Goal: Check status: Check status

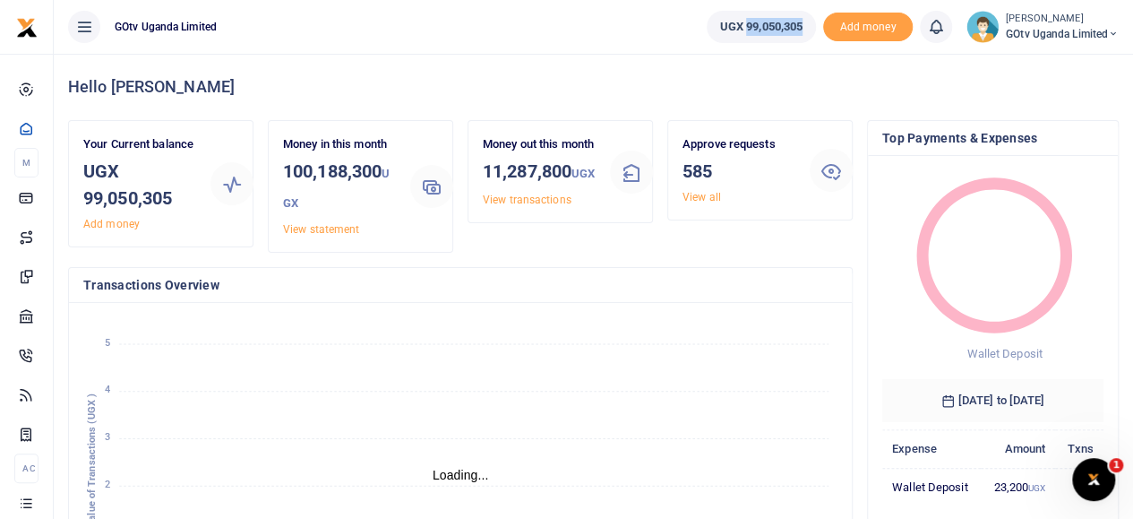
drag, startPoint x: 738, startPoint y: 27, endPoint x: 797, endPoint y: 30, distance: 59.2
click at [797, 30] on span "UGX 99,050,305" at bounding box center [761, 27] width 82 height 18
copy span "99,050,305"
click at [1052, 33] on span "GOtv Uganda Limited" at bounding box center [1062, 34] width 113 height 16
click at [1050, 64] on link "Switch accounts" at bounding box center [1052, 65] width 142 height 25
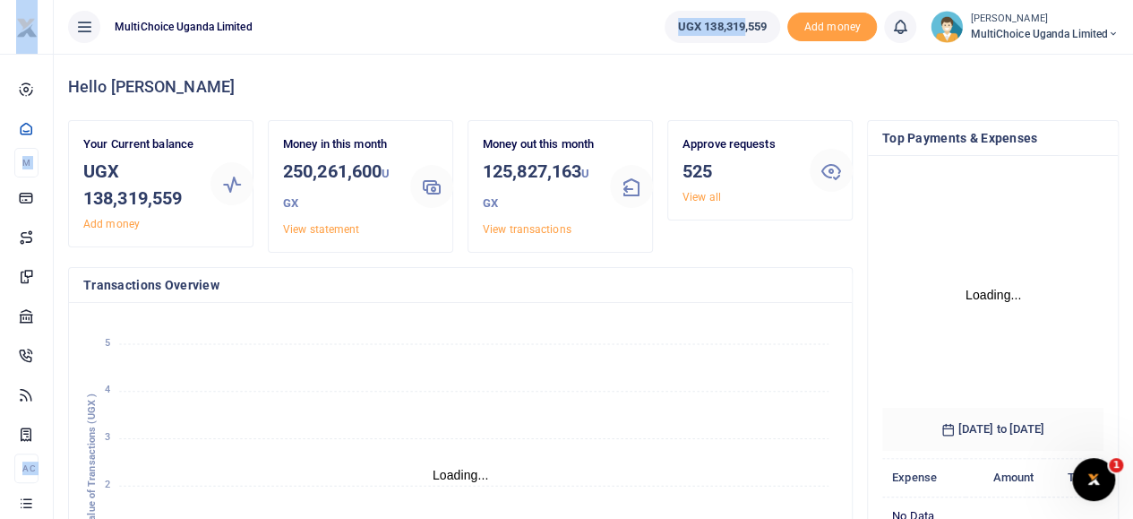
drag, startPoint x: 693, startPoint y: 29, endPoint x: 737, endPoint y: 35, distance: 44.3
click at [730, 67] on div "Hello [PERSON_NAME]" at bounding box center [593, 87] width 1051 height 66
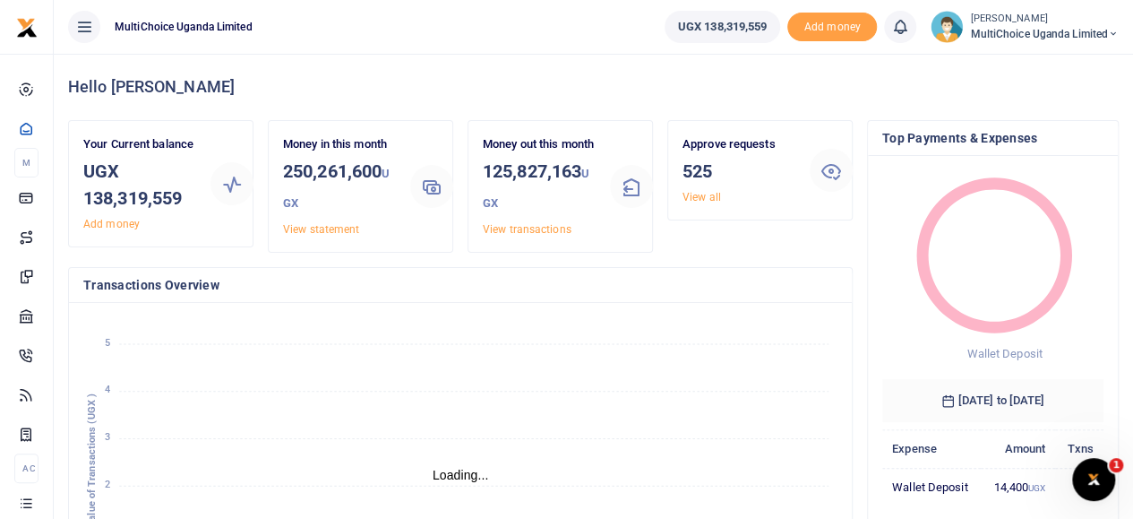
scroll to position [14, 14]
drag, startPoint x: 698, startPoint y: 28, endPoint x: 769, endPoint y: 32, distance: 70.9
click at [769, 32] on link "UGX 138,319,559" at bounding box center [723, 27] width 116 height 32
copy span "138,319,559"
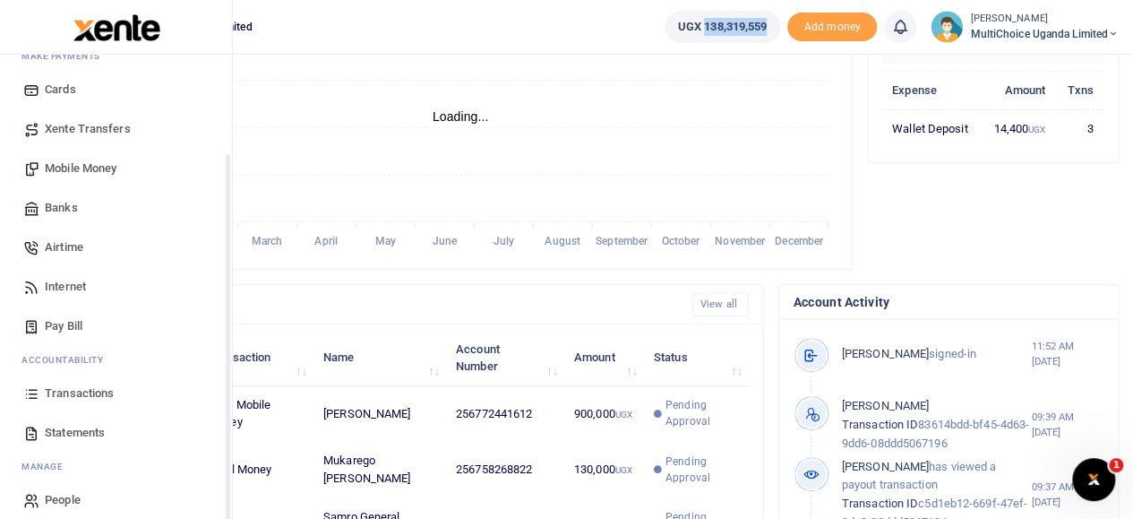
scroll to position [120, 0]
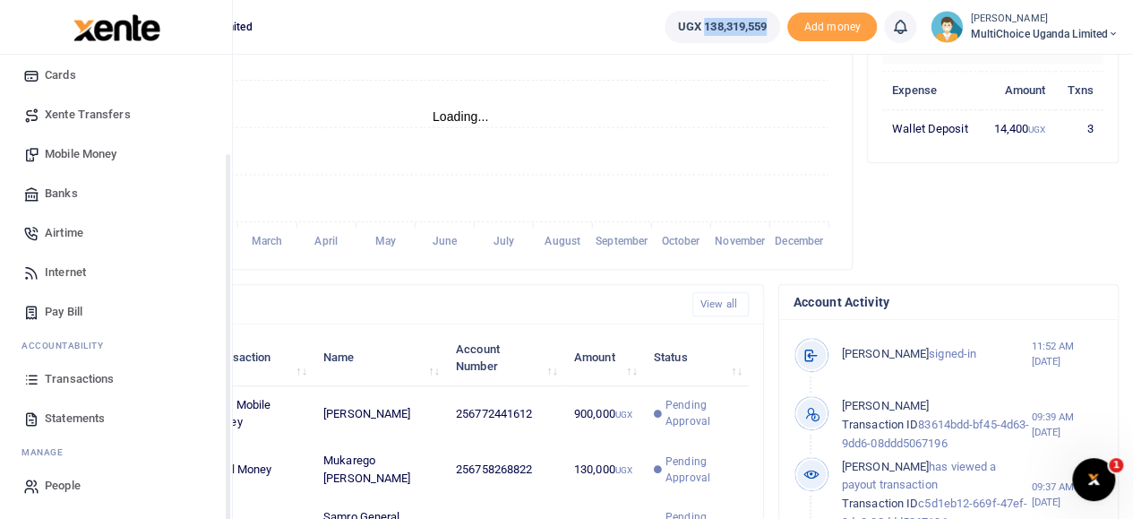
click at [81, 379] on span "Transactions" at bounding box center [79, 379] width 69 height 18
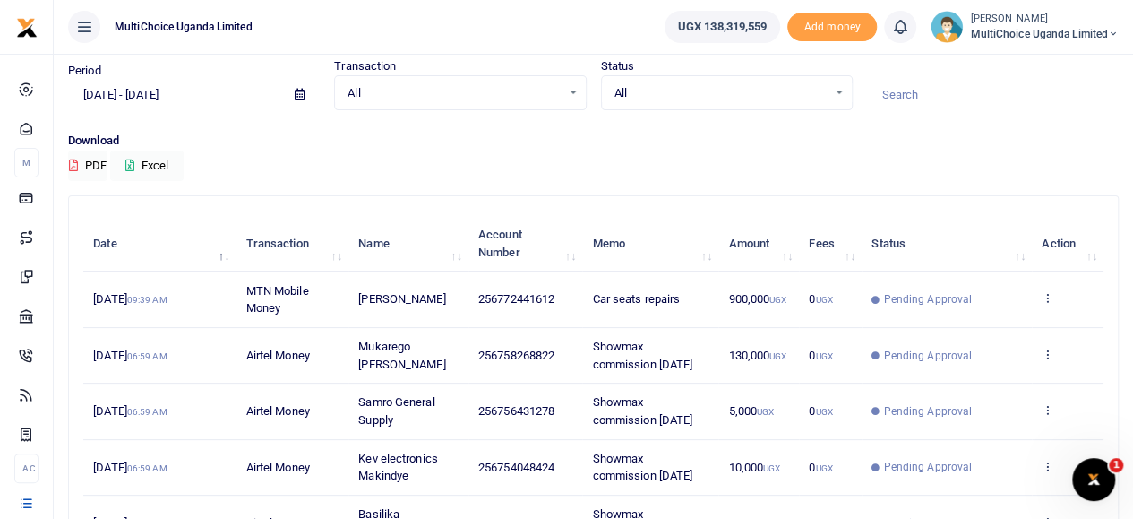
scroll to position [90, 0]
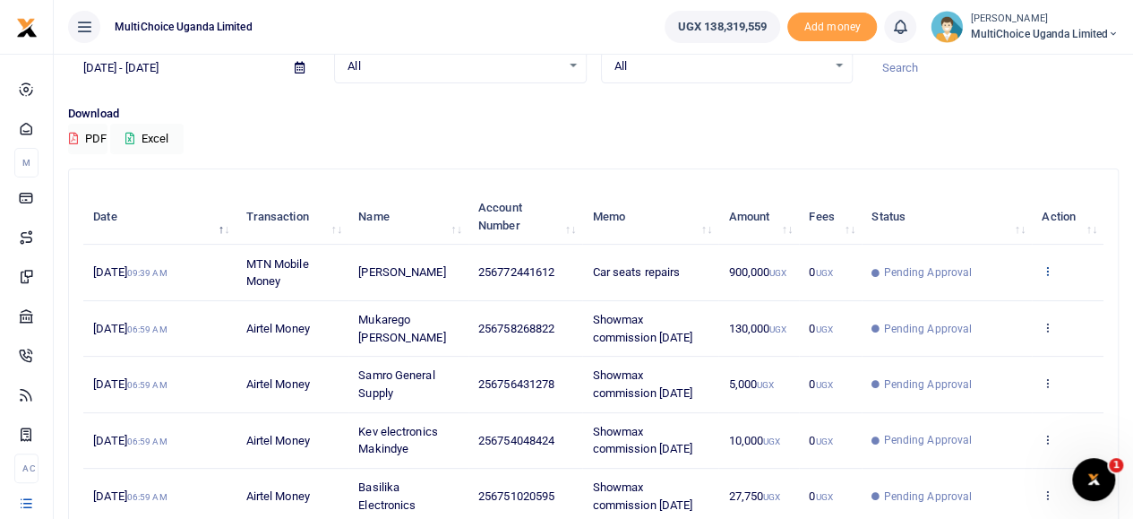
click at [1045, 268] on icon at bounding box center [1048, 270] width 12 height 13
click at [999, 297] on link "View details" at bounding box center [983, 301] width 142 height 25
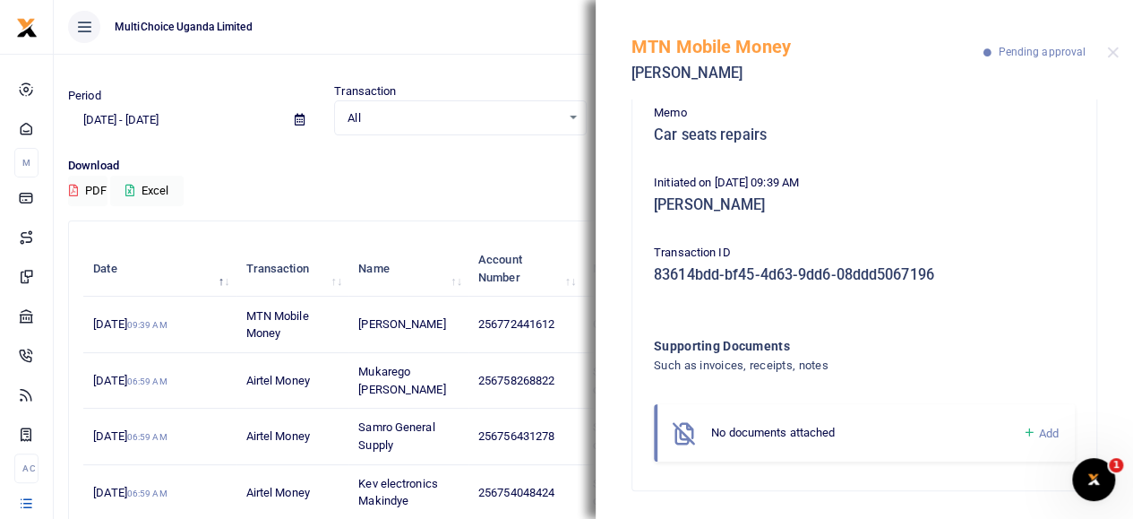
scroll to position [0, 0]
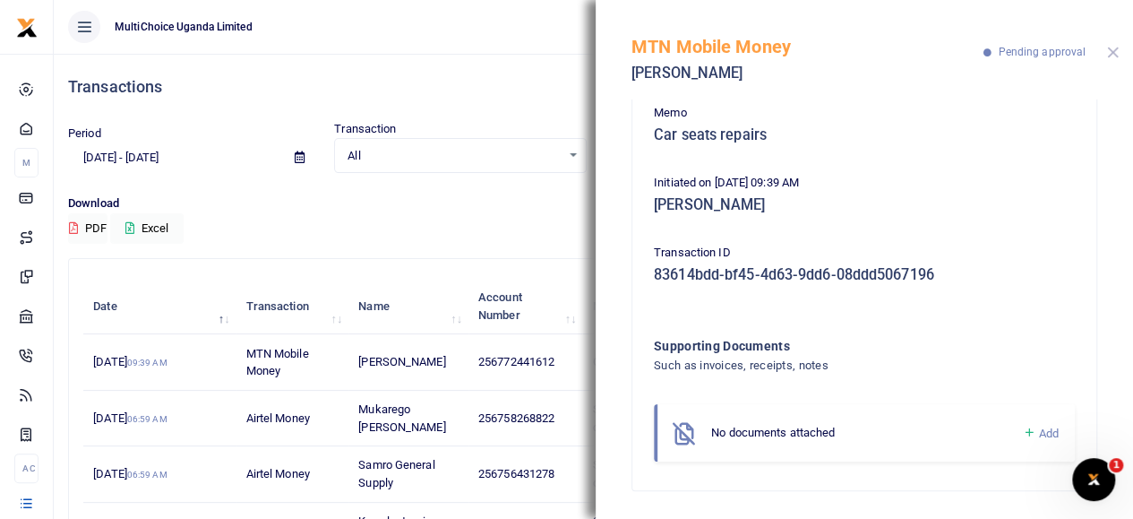
click at [1111, 51] on button "Close" at bounding box center [1113, 53] width 12 height 12
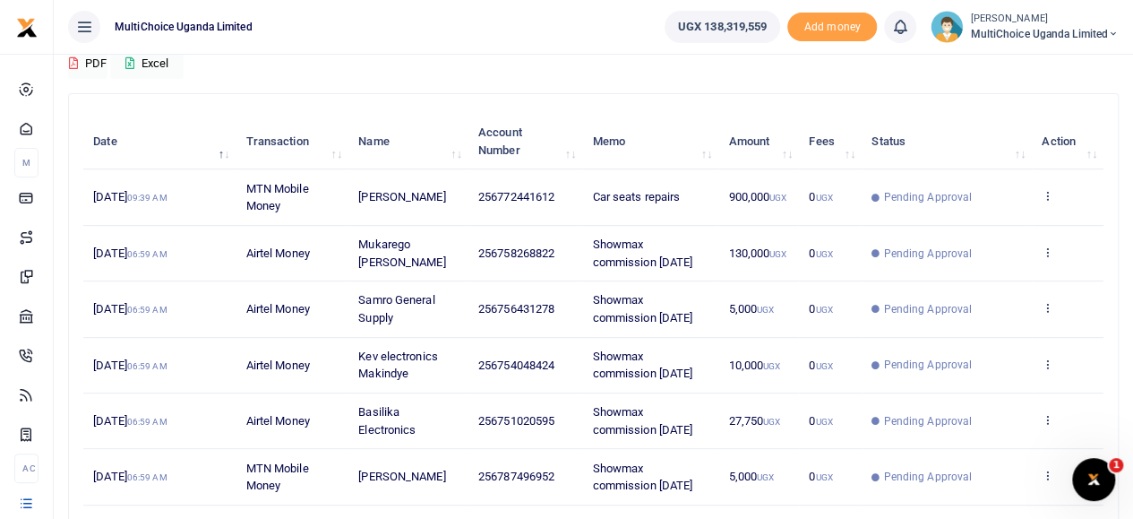
scroll to position [179, 0]
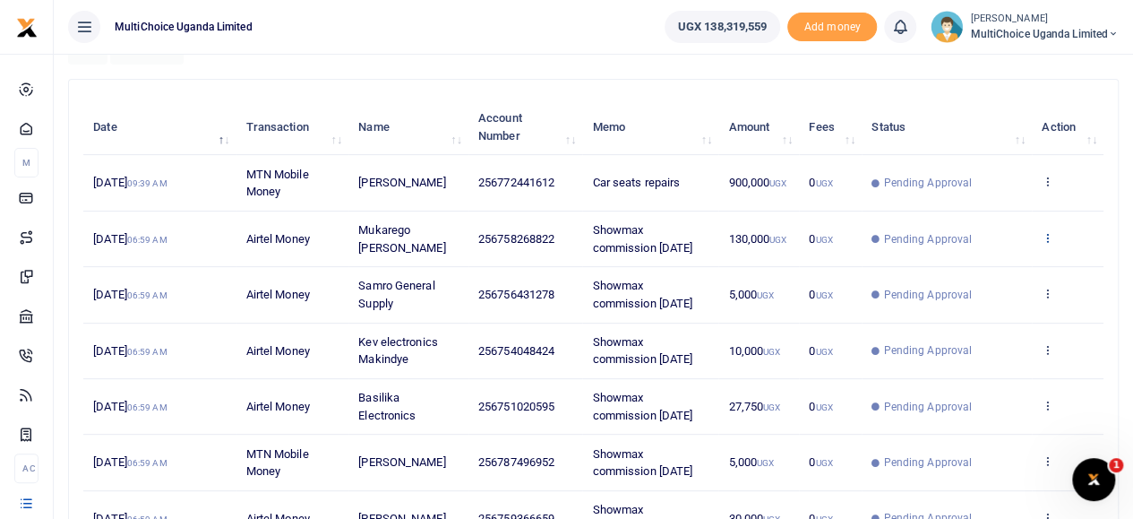
click at [1048, 235] on icon at bounding box center [1048, 237] width 12 height 13
click at [970, 265] on link "View details" at bounding box center [983, 267] width 142 height 25
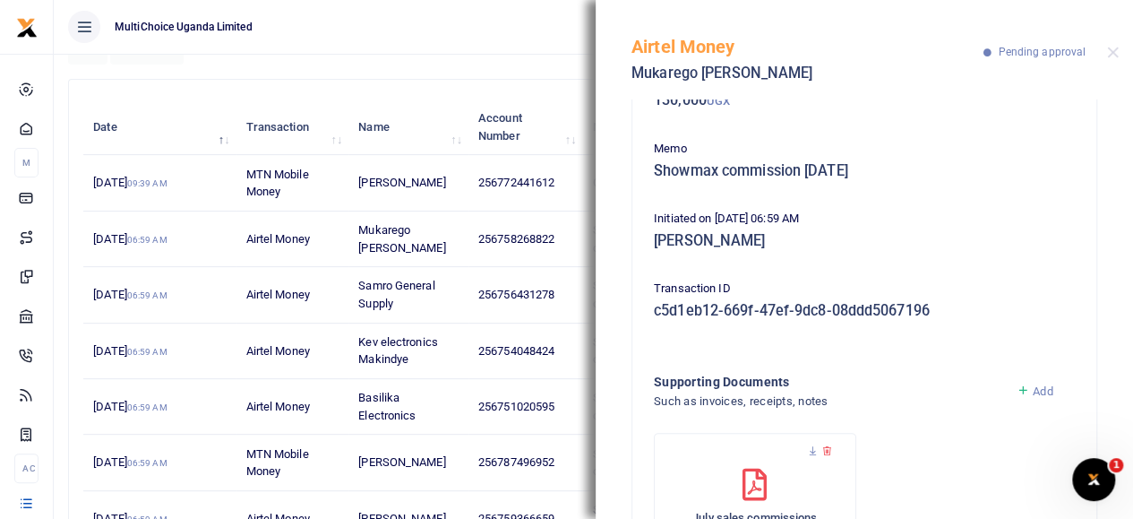
scroll to position [58, 0]
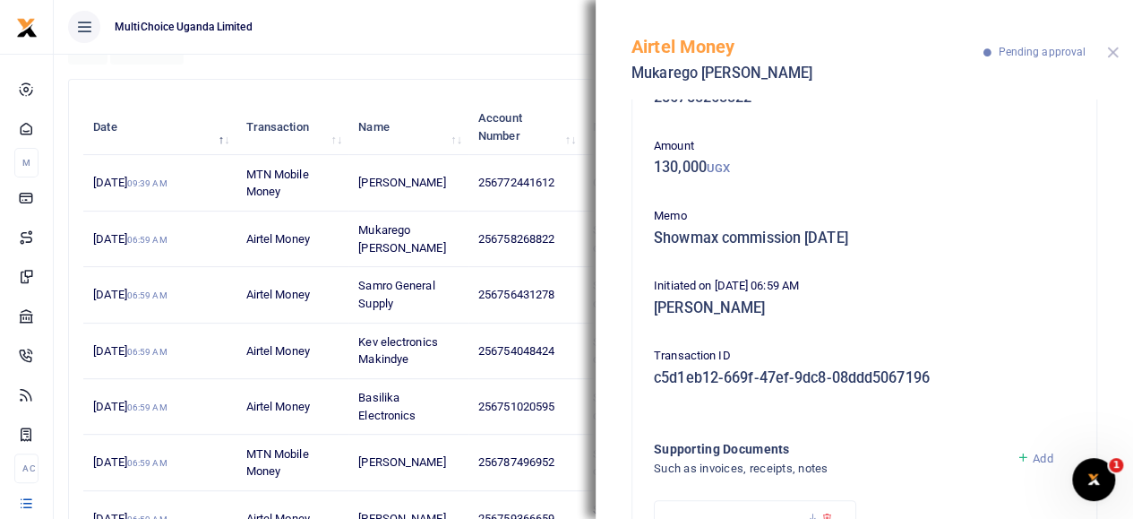
click at [1114, 50] on button "Close" at bounding box center [1113, 53] width 12 height 12
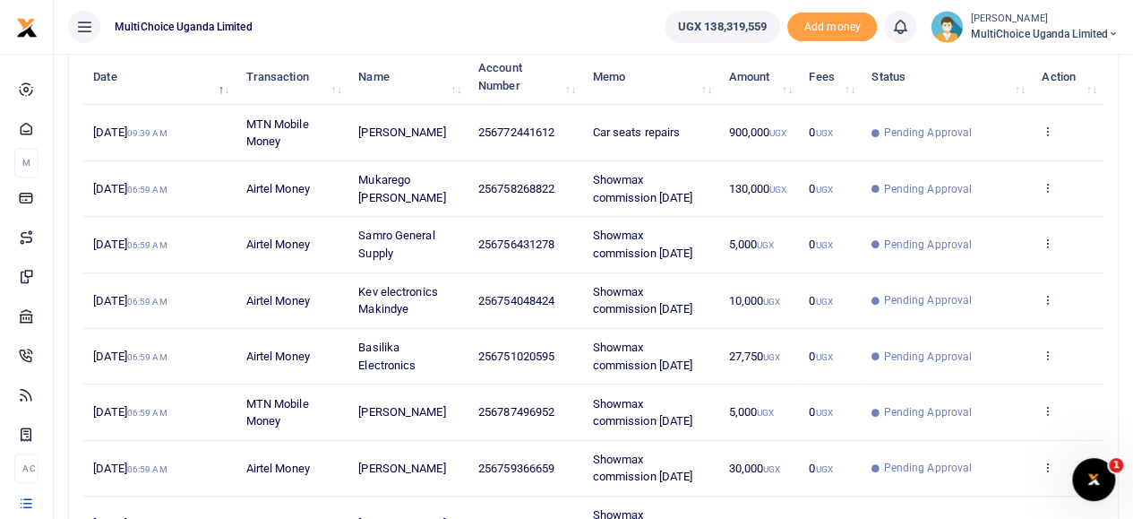
scroll to position [269, 0]
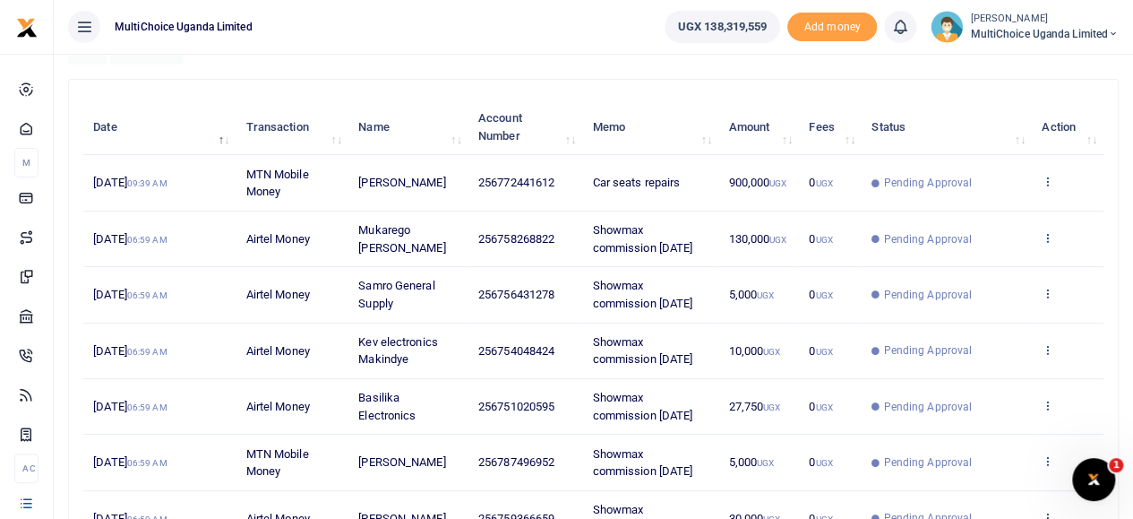
click at [1052, 233] on icon at bounding box center [1048, 237] width 12 height 13
click at [974, 267] on link "View details" at bounding box center [983, 267] width 142 height 25
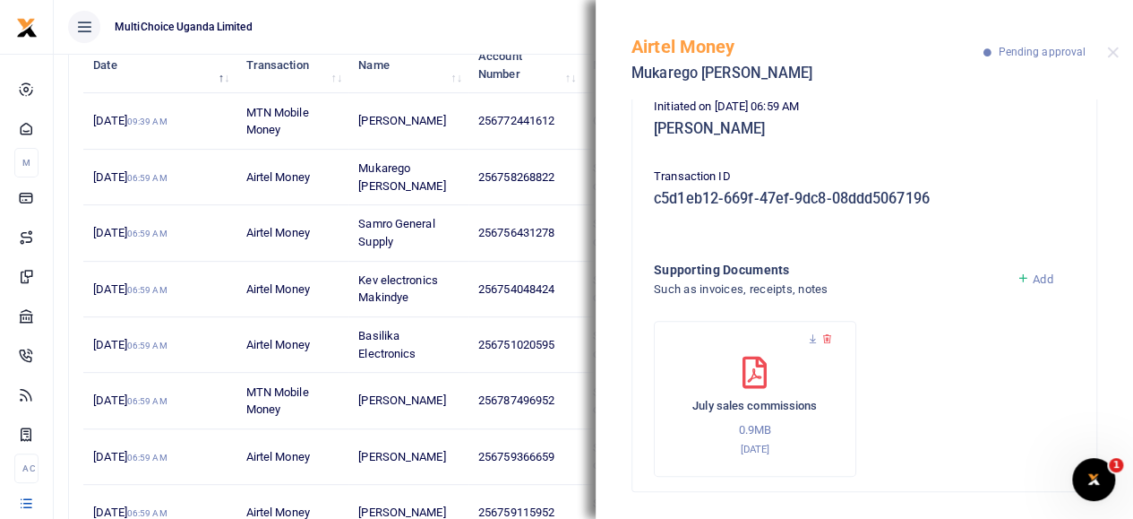
scroll to position [269, 0]
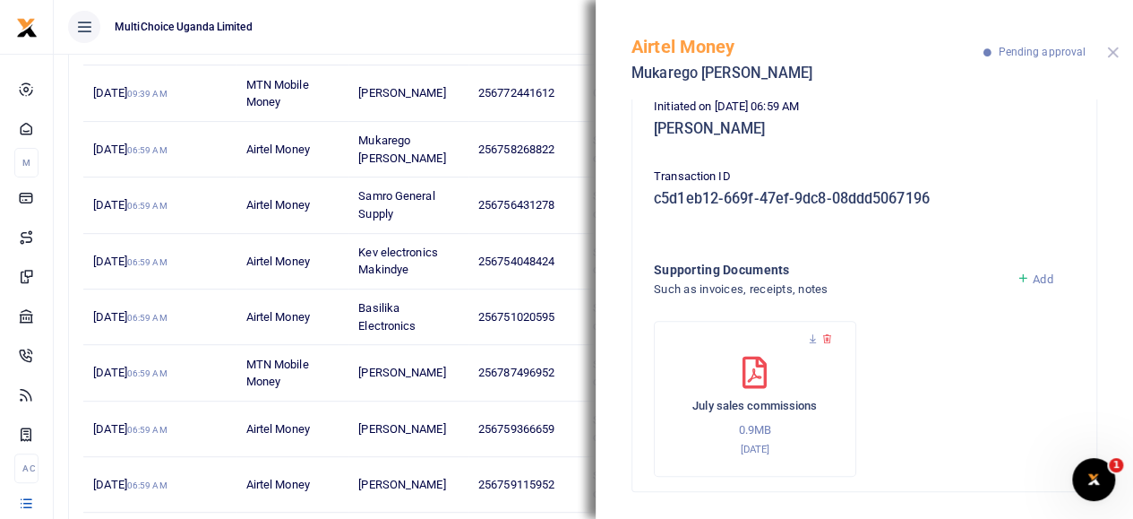
click at [1115, 47] on button "Close" at bounding box center [1113, 53] width 12 height 12
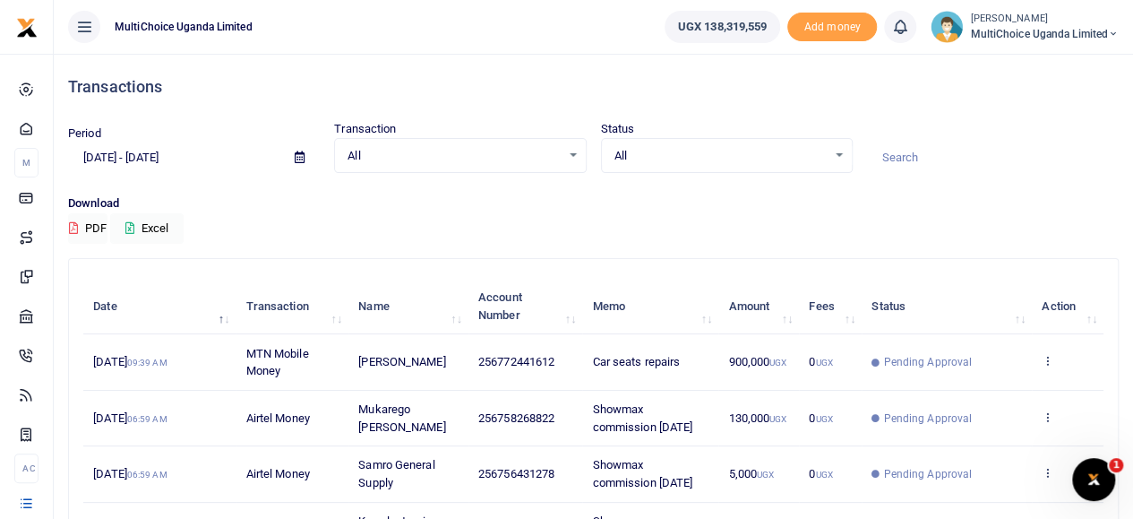
click at [1005, 12] on small "[PERSON_NAME]" at bounding box center [1044, 19] width 149 height 15
click at [1037, 61] on link "Switch accounts" at bounding box center [1050, 65] width 142 height 25
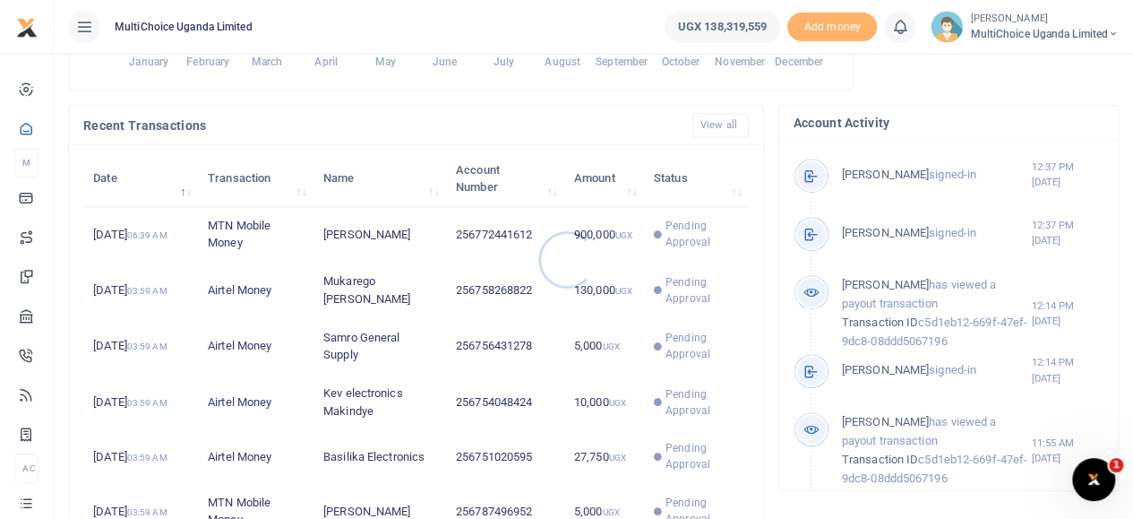
click at [695, 254] on div at bounding box center [566, 259] width 1133 height 519
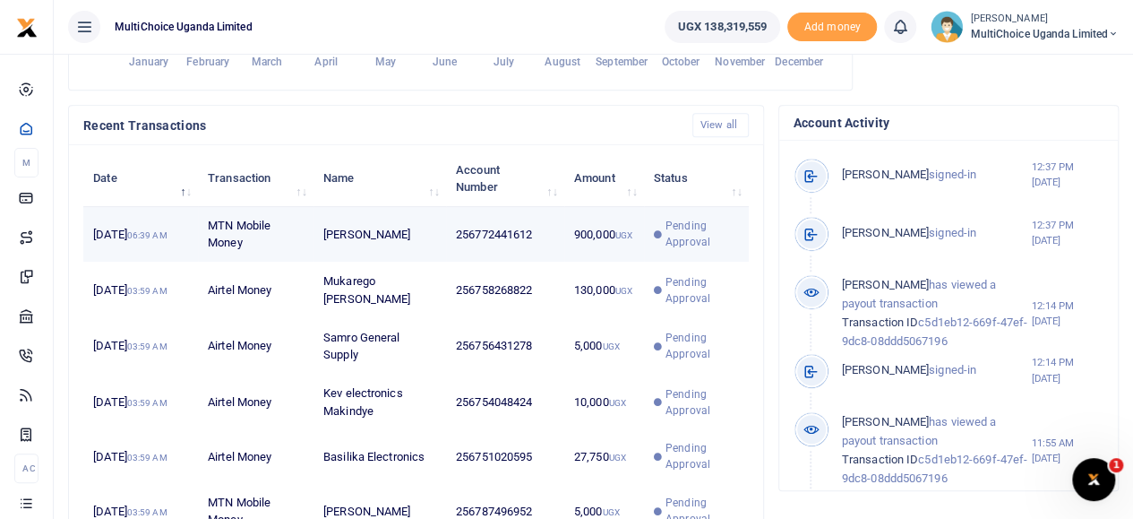
click at [672, 250] on span "Pending Approval" at bounding box center [702, 234] width 73 height 32
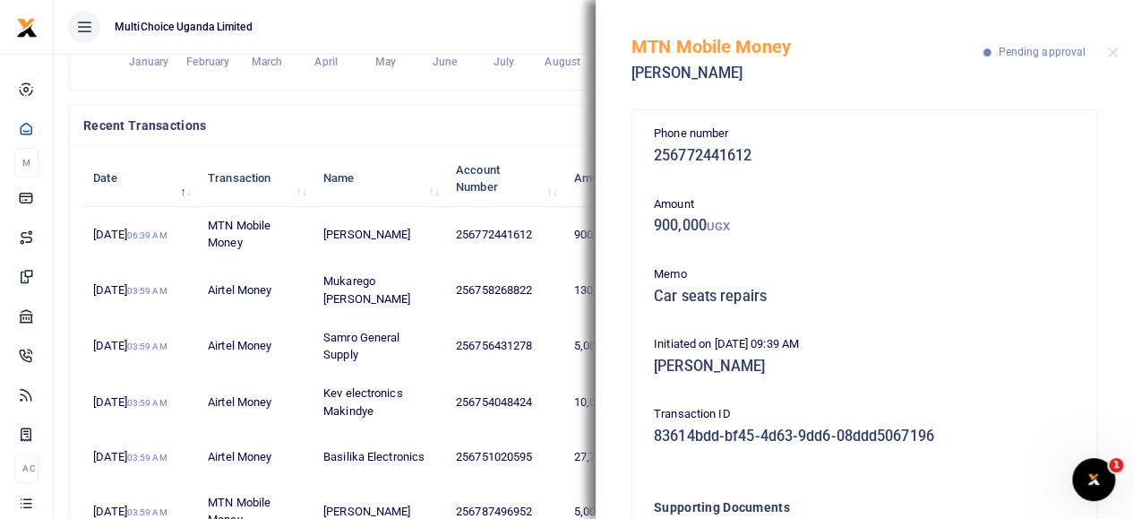
click at [1105, 50] on div "MTN Mobile Money Mohammed Athiyo Pending approval" at bounding box center [864, 49] width 537 height 99
click at [1114, 50] on button "Close" at bounding box center [1113, 53] width 12 height 12
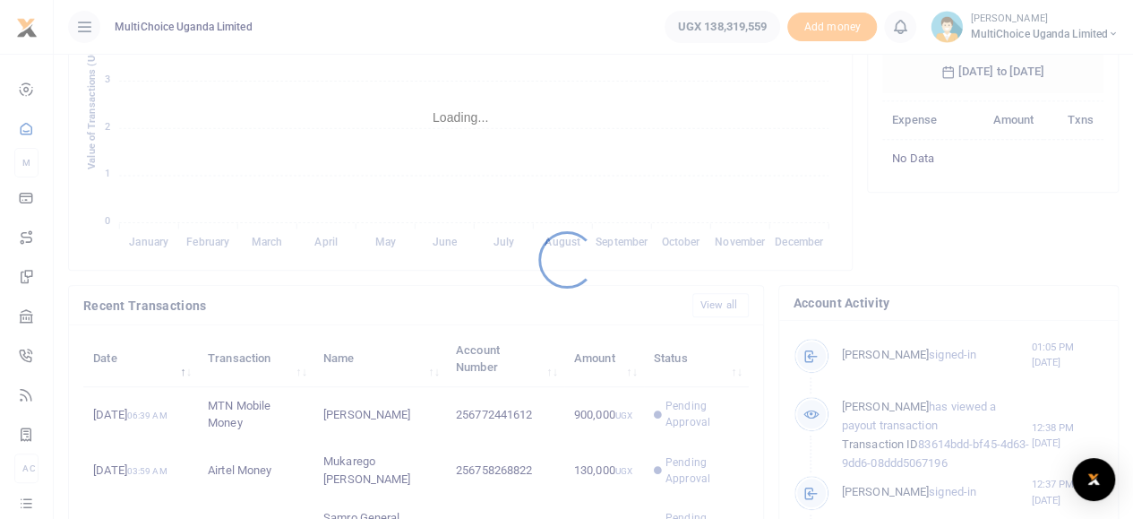
scroll to position [266, 208]
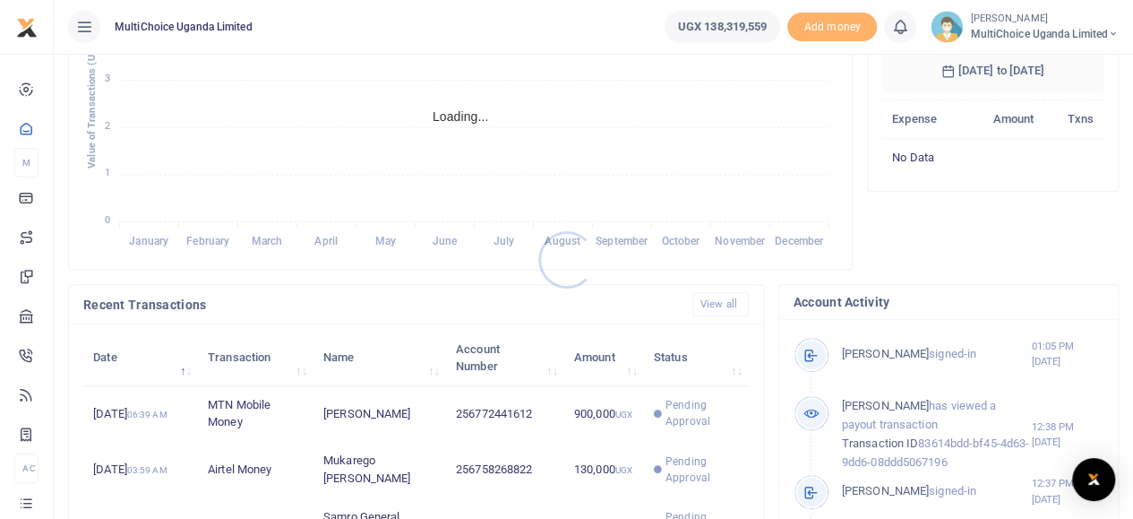
click at [678, 409] on div at bounding box center [566, 259] width 1133 height 519
click at [682, 419] on div at bounding box center [566, 259] width 1133 height 519
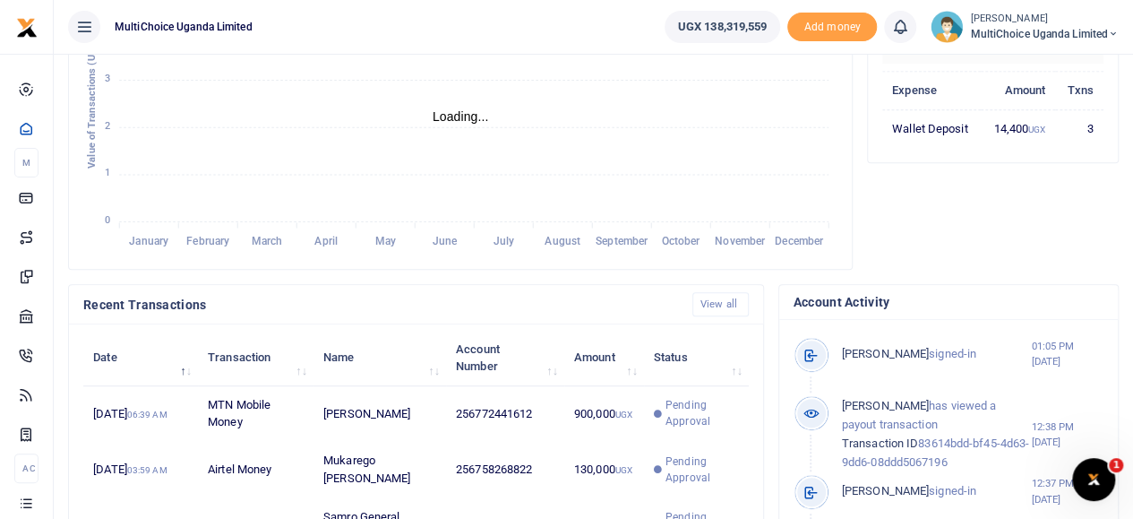
scroll to position [14, 14]
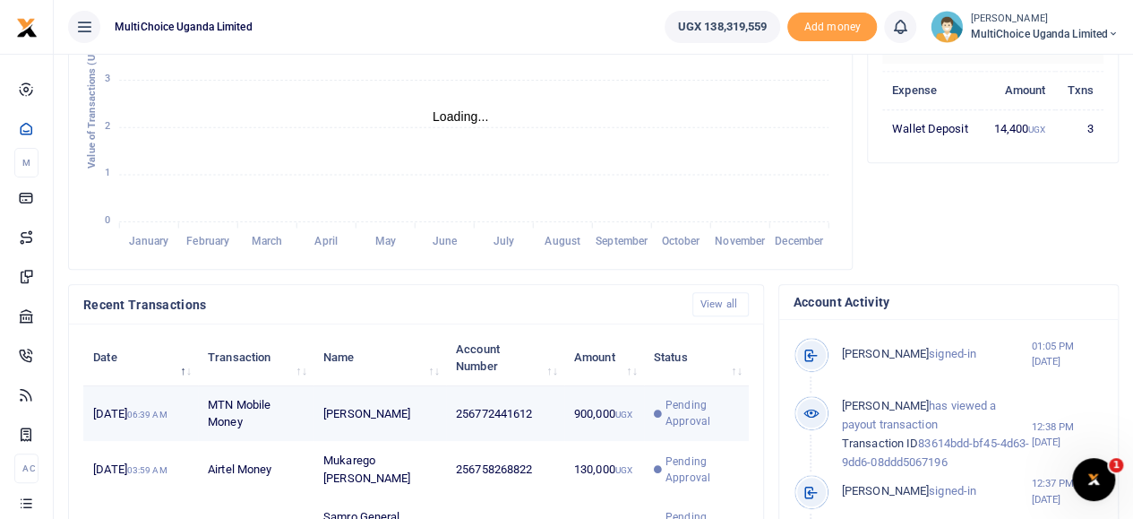
click at [684, 424] on span "Pending Approval" at bounding box center [702, 413] width 73 height 32
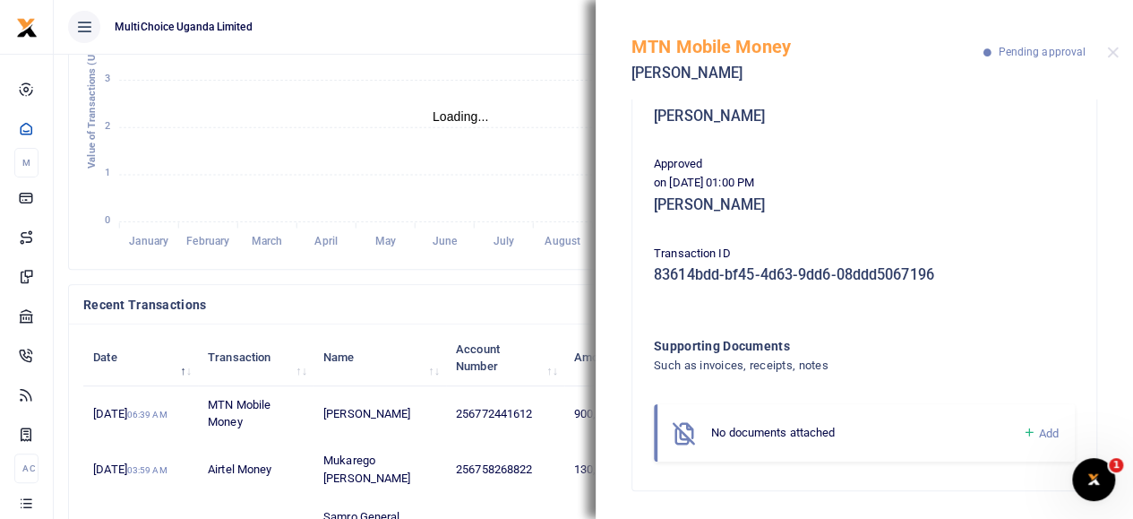
scroll to position [251, 0]
click at [1111, 53] on button "Close" at bounding box center [1113, 53] width 12 height 12
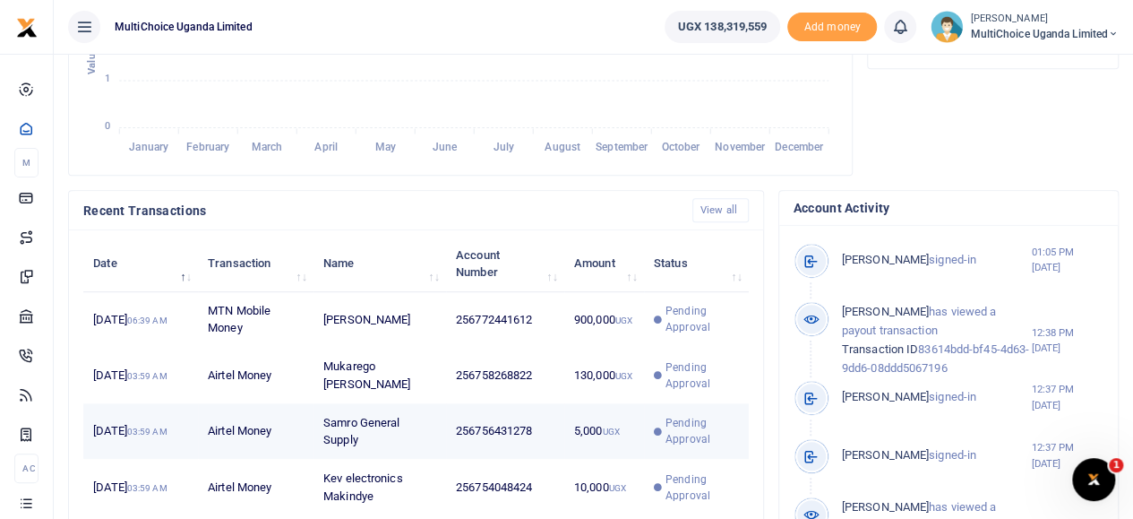
scroll to position [537, 0]
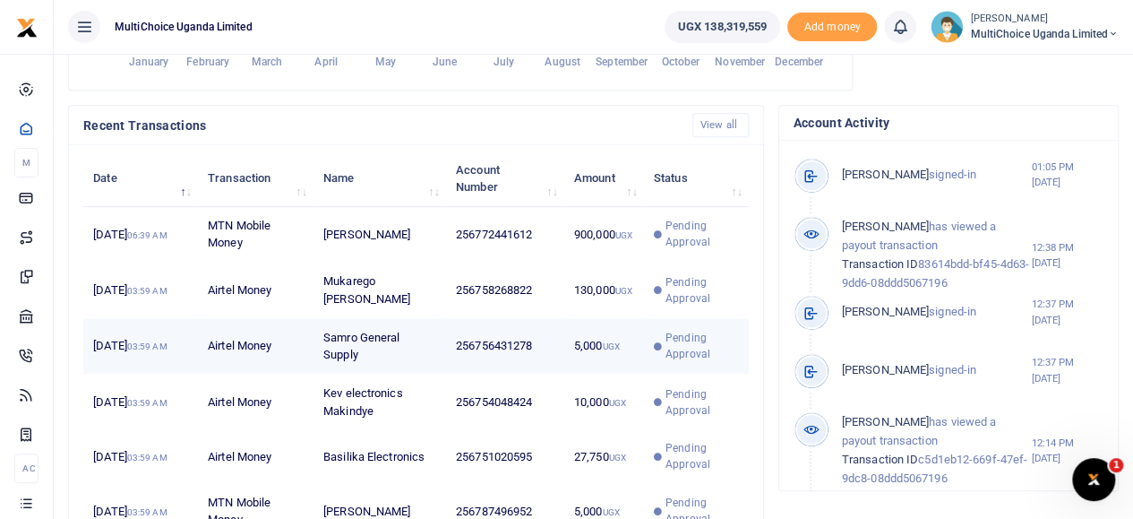
click at [675, 362] on span "Pending Approval" at bounding box center [702, 346] width 73 height 32
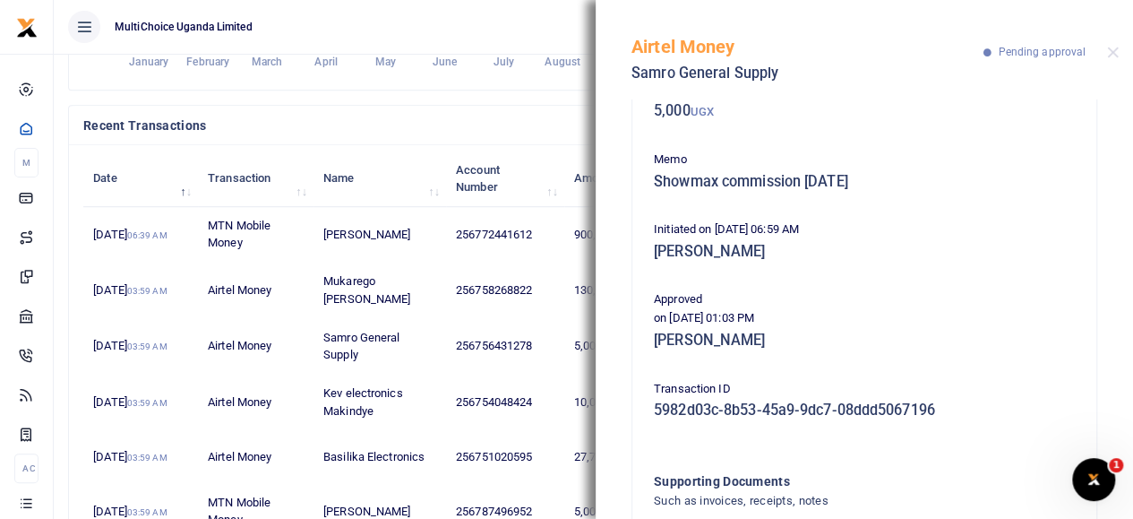
scroll to position [90, 0]
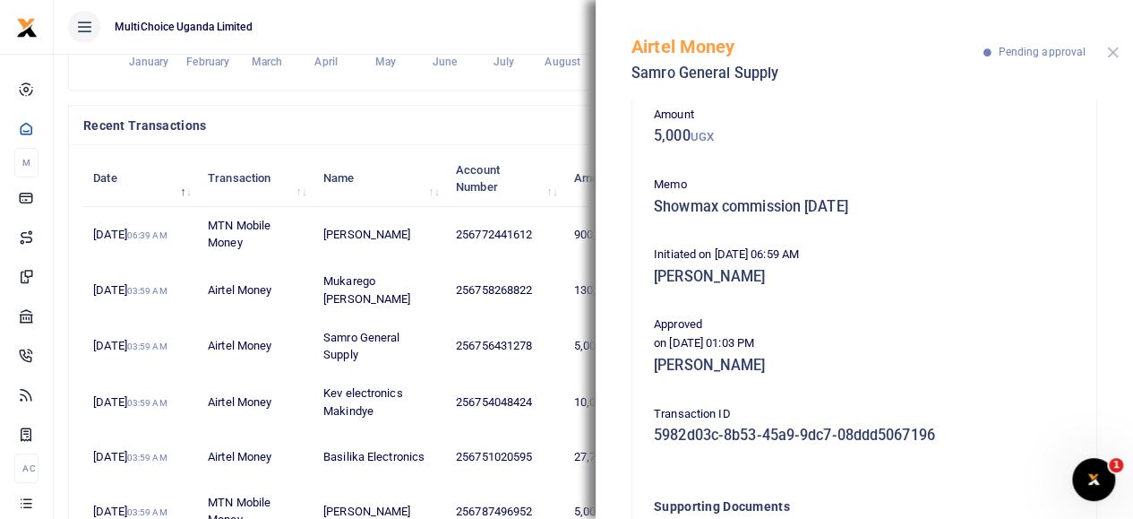
click at [1109, 55] on button "Close" at bounding box center [1113, 53] width 12 height 12
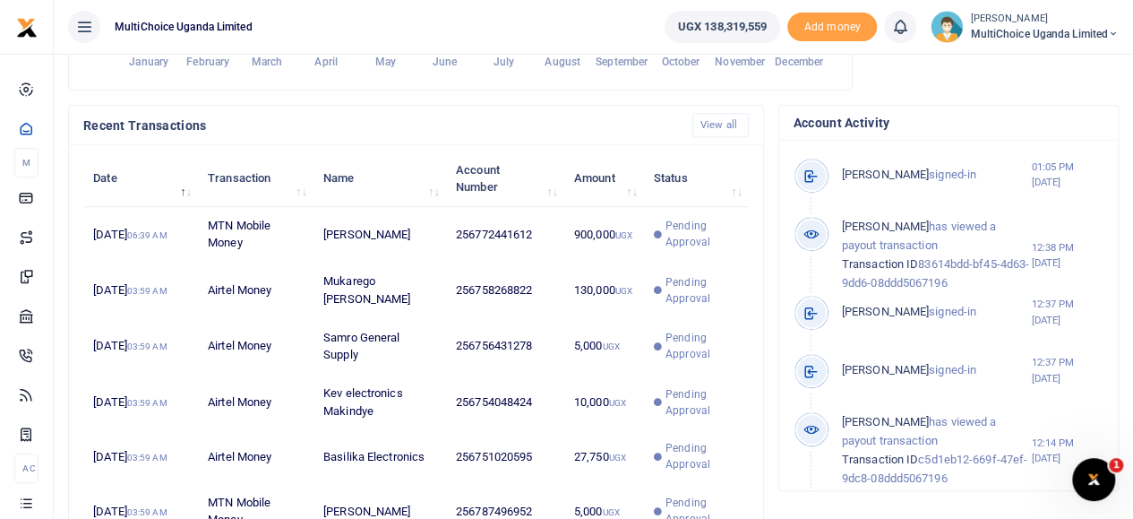
click at [1043, 29] on span "MultiChoice Uganda Limited" at bounding box center [1044, 34] width 149 height 16
click at [1048, 64] on link "Switch accounts" at bounding box center [1050, 65] width 142 height 25
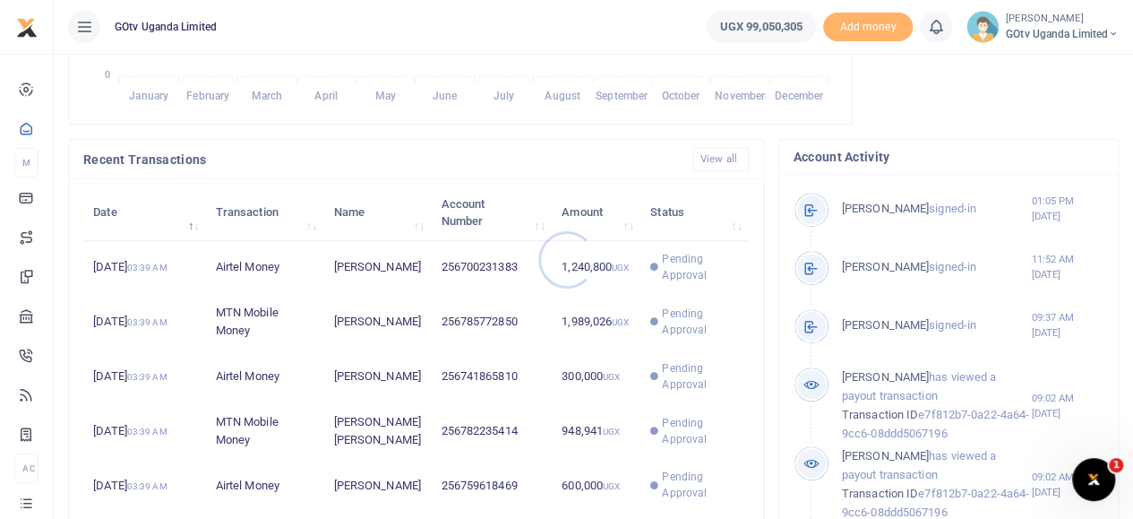
scroll to position [14, 14]
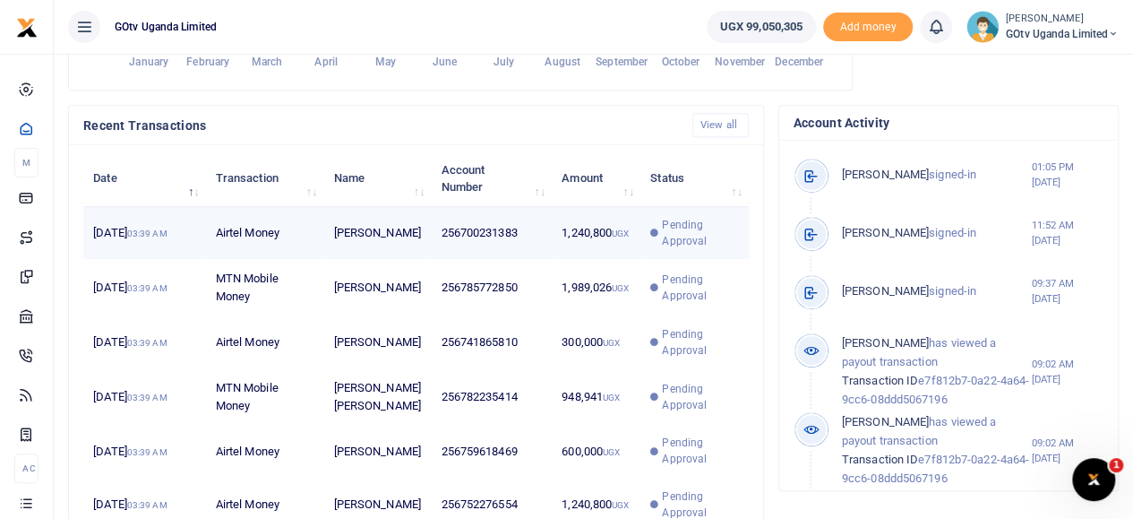
click at [693, 245] on span "Pending Approval" at bounding box center [700, 233] width 76 height 32
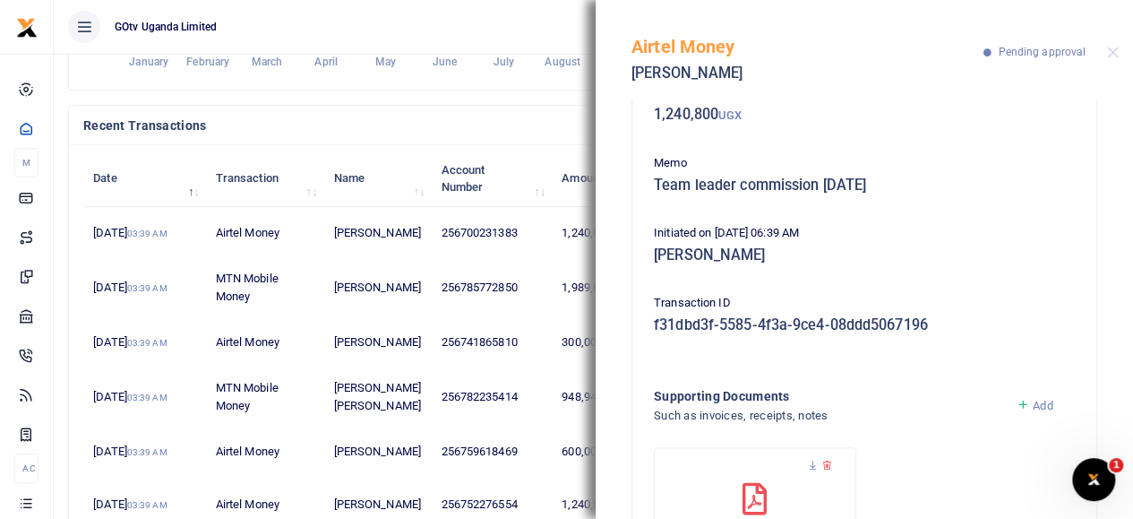
scroll to position [0, 0]
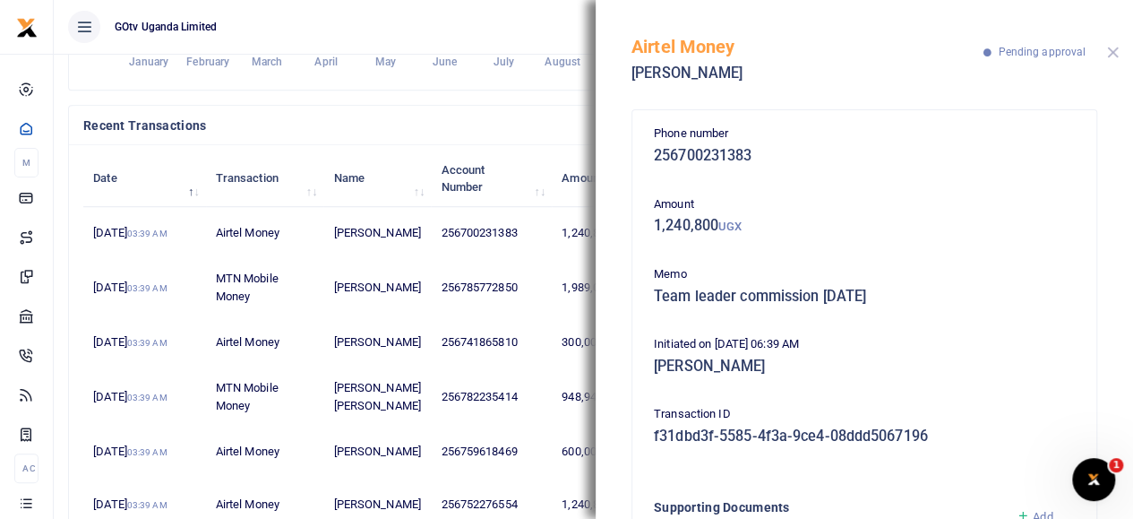
click at [1110, 55] on button "Close" at bounding box center [1113, 53] width 12 height 12
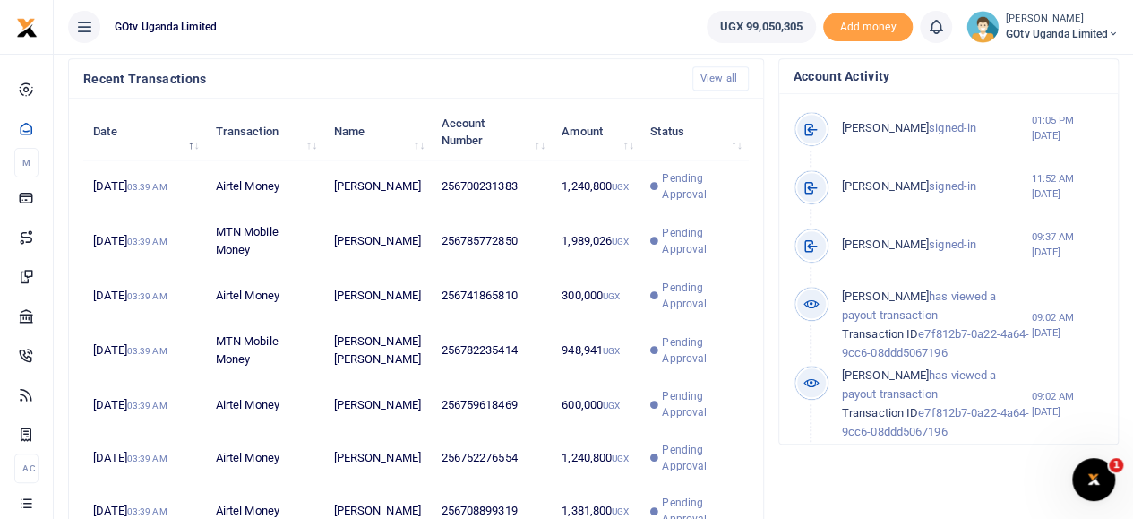
scroll to position [482, 0]
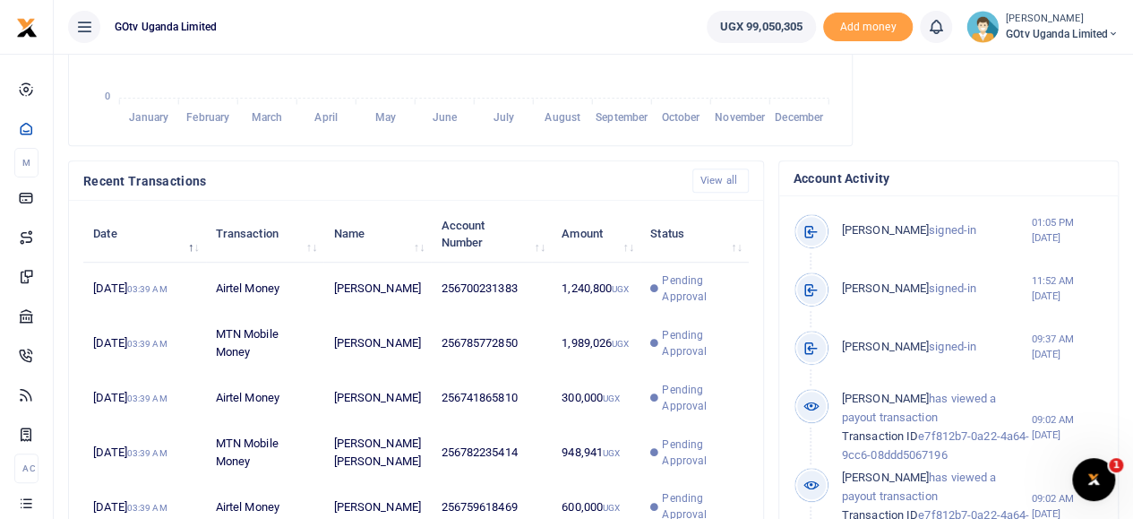
click at [1075, 15] on small "[PERSON_NAME]" at bounding box center [1062, 19] width 113 height 15
click at [1043, 68] on link "Switch accounts" at bounding box center [1052, 65] width 142 height 25
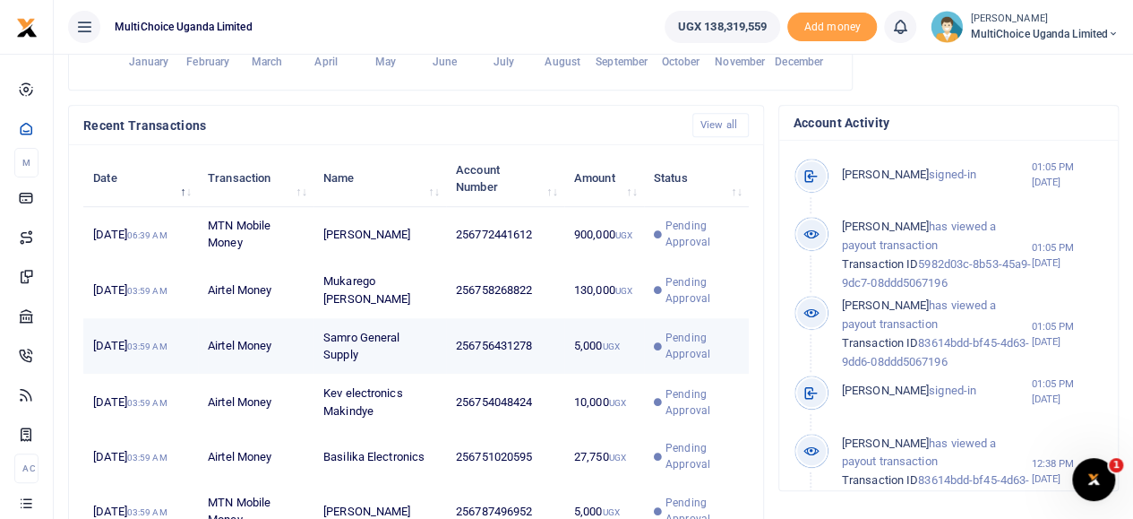
scroll to position [14, 14]
click at [690, 360] on span "Pending Approval" at bounding box center [702, 346] width 73 height 32
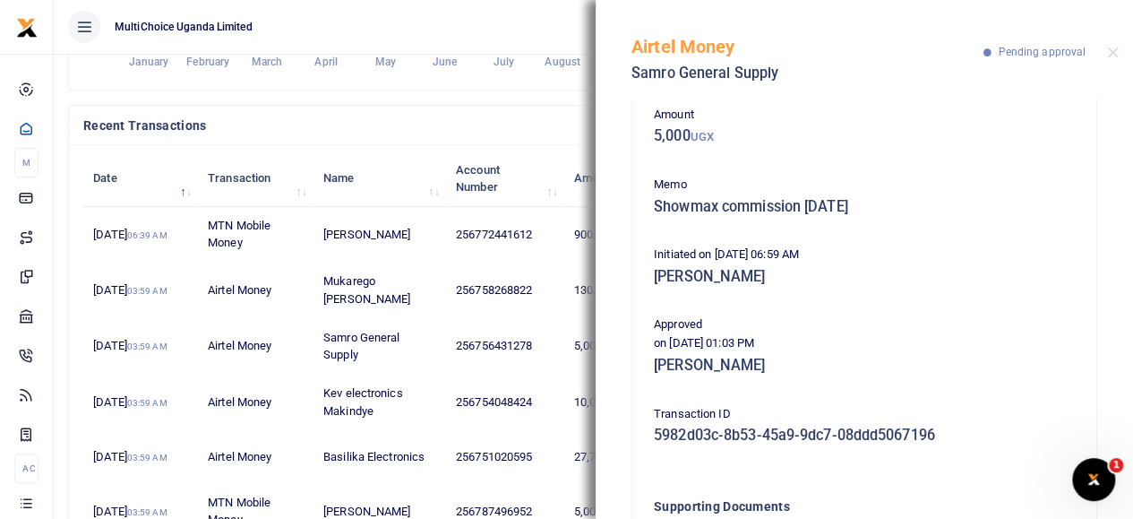
scroll to position [0, 0]
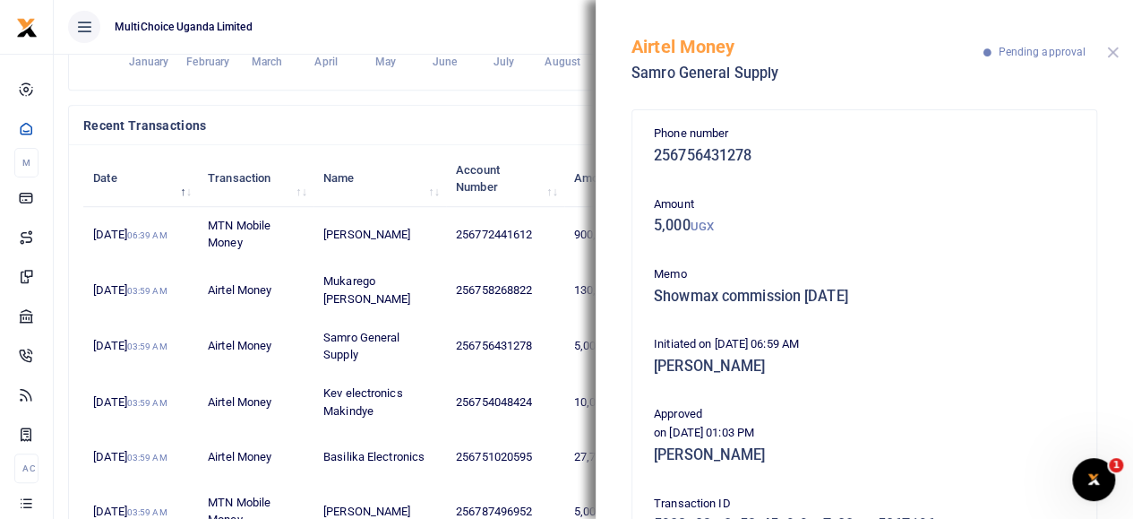
click at [1115, 47] on button "Close" at bounding box center [1113, 53] width 12 height 12
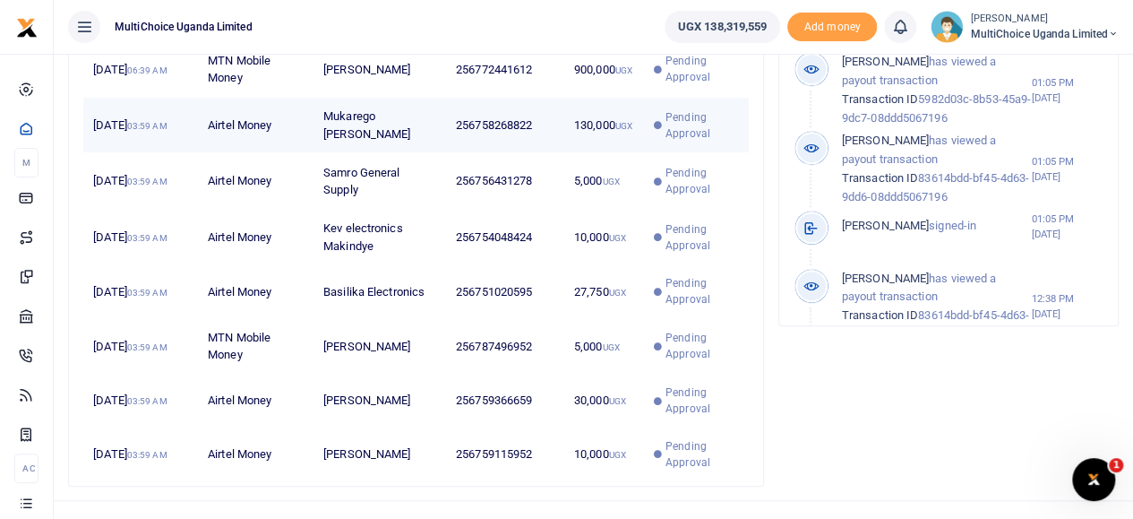
scroll to position [751, 0]
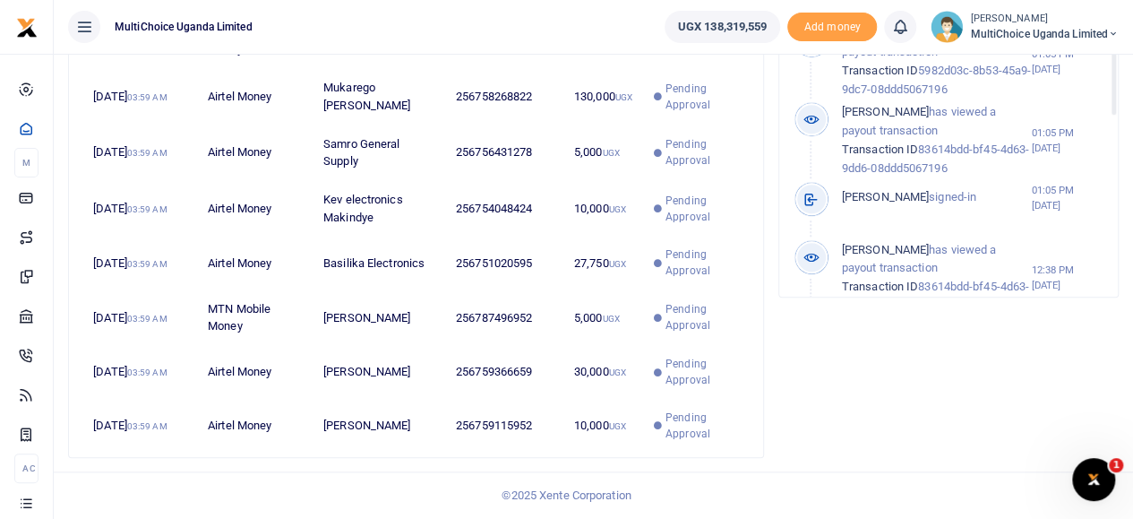
click at [1011, 31] on span "MultiChoice Uganda Limited" at bounding box center [1044, 34] width 149 height 16
click at [1031, 56] on link "Switch accounts" at bounding box center [1050, 65] width 142 height 25
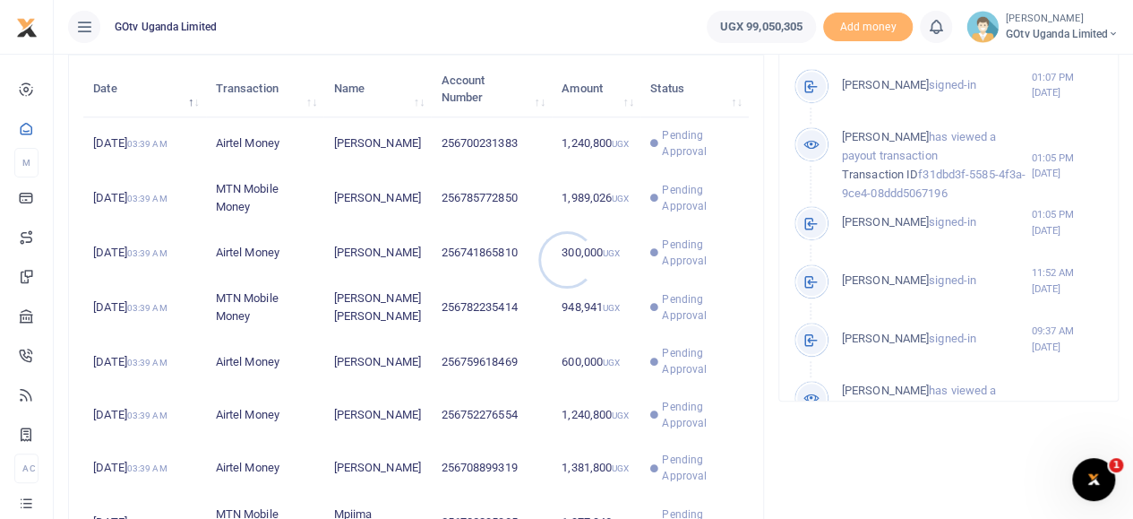
scroll to position [14, 14]
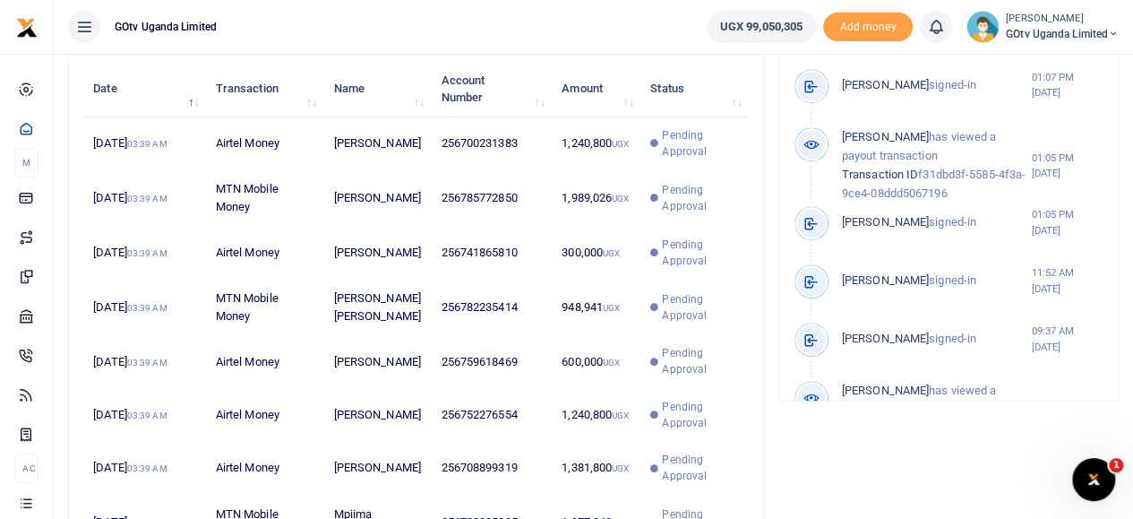
click at [675, 159] on span "Pending Approval" at bounding box center [700, 143] width 76 height 32
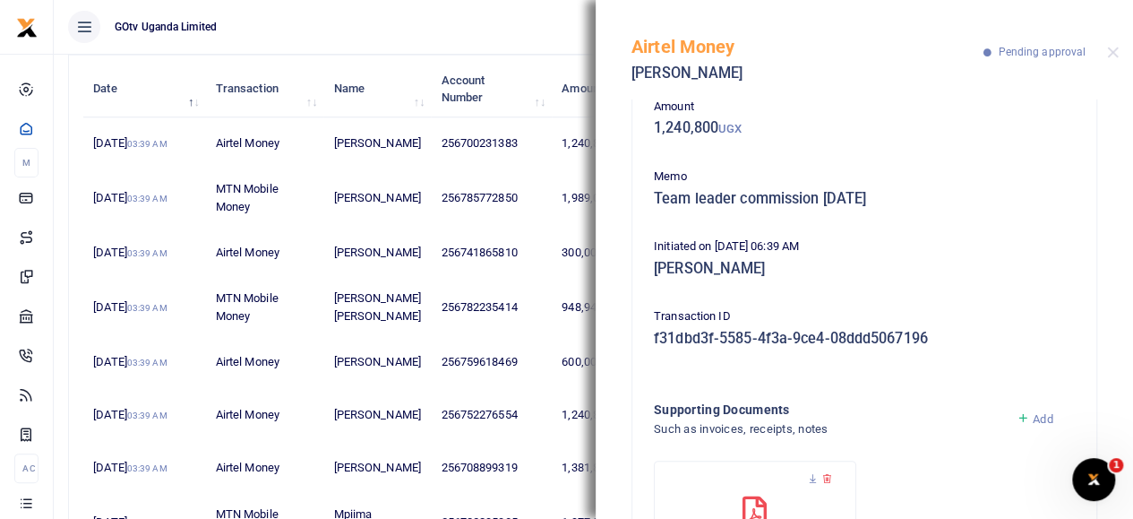
scroll to position [0, 0]
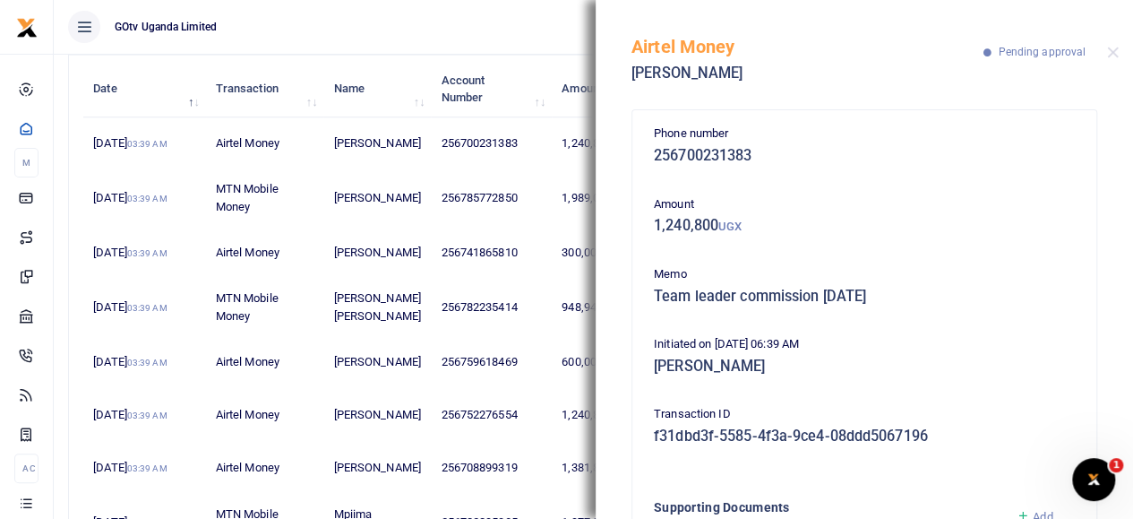
click at [1105, 52] on div "Airtel Money Ian Agrippa Pending approval" at bounding box center [864, 49] width 537 height 99
click at [1107, 53] on button "Close" at bounding box center [1113, 53] width 12 height 12
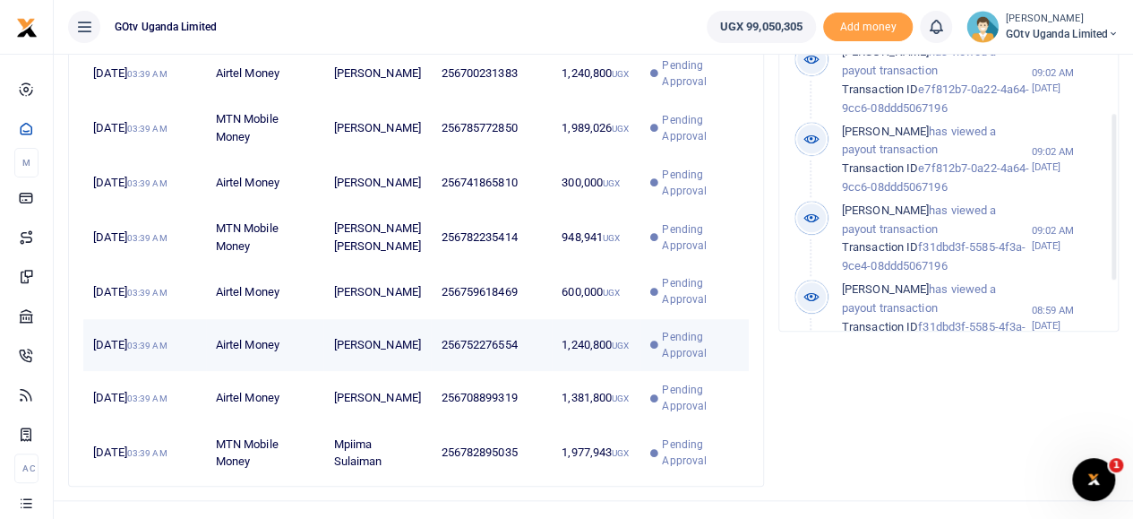
scroll to position [751, 0]
